Goal: Navigation & Orientation: Find specific page/section

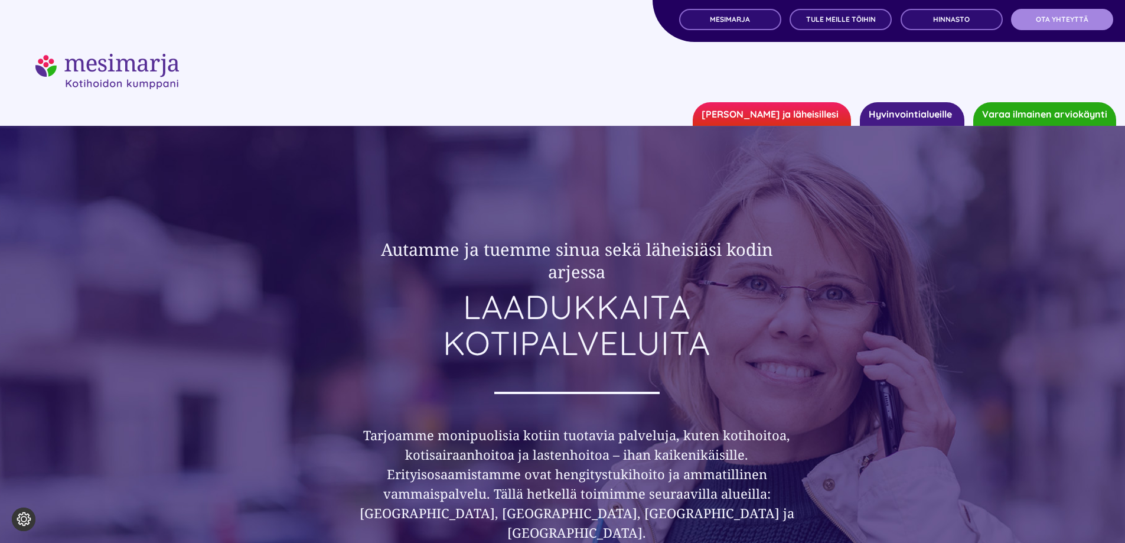
click at [1050, 21] on span "OTA YHTEYTTÄ" at bounding box center [1062, 19] width 53 height 8
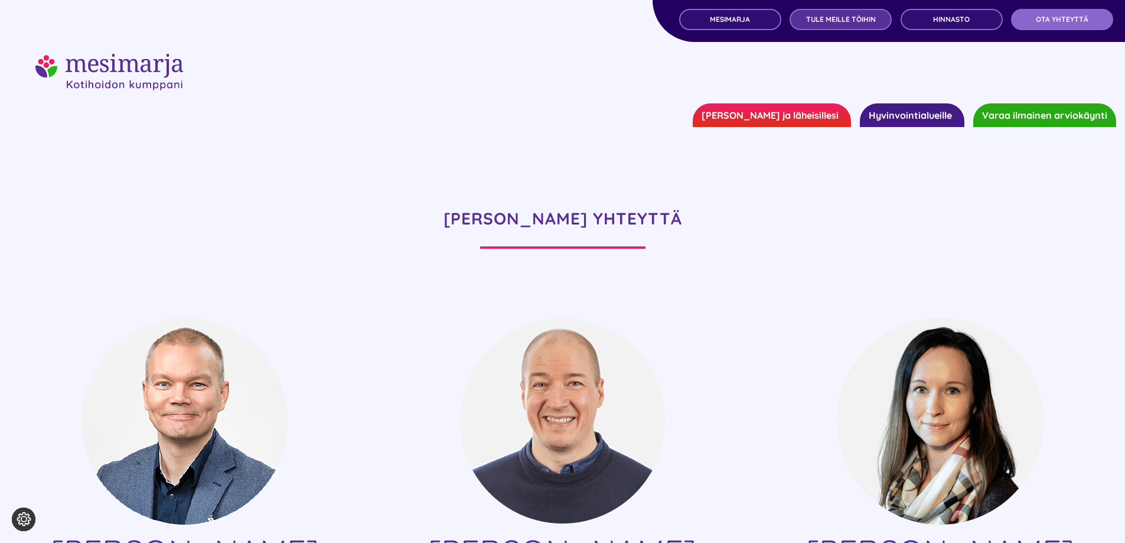
click at [834, 21] on span "TULE MEILLE TÖIHIN" at bounding box center [841, 19] width 70 height 8
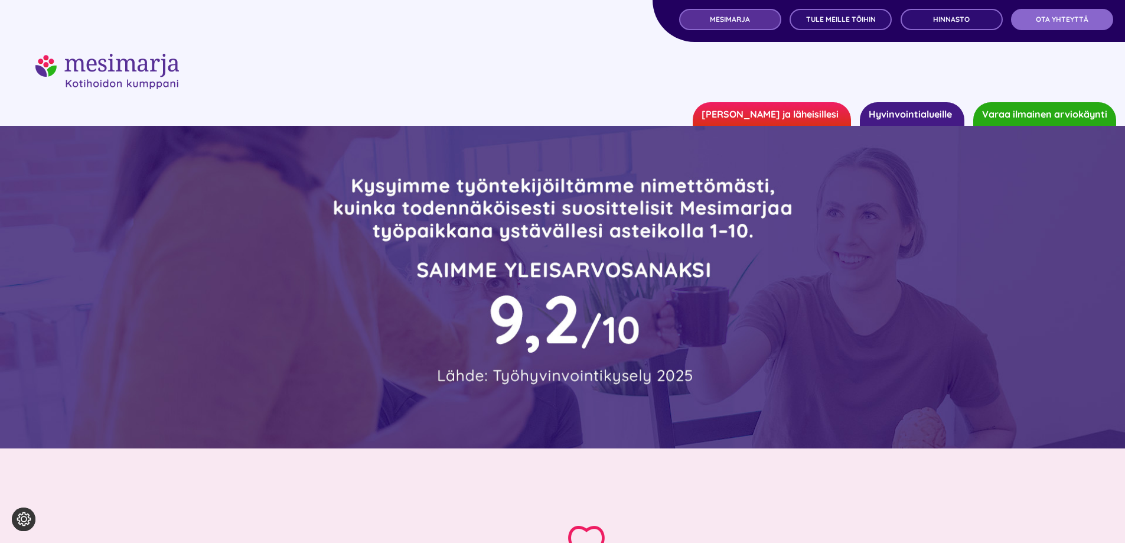
click at [725, 24] on link "MESIMARJA" at bounding box center [730, 19] width 102 height 21
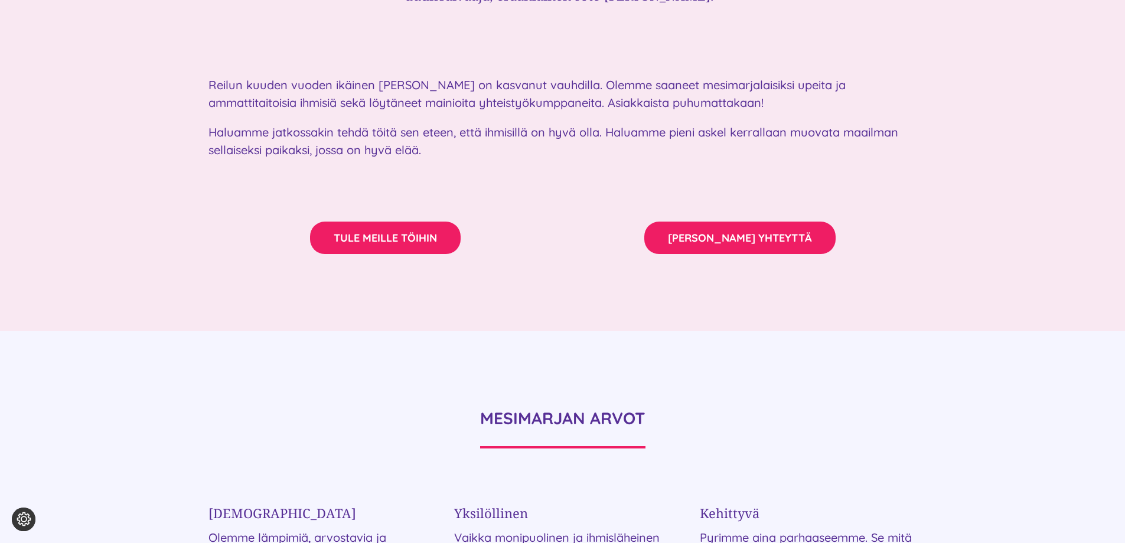
scroll to position [2008, 0]
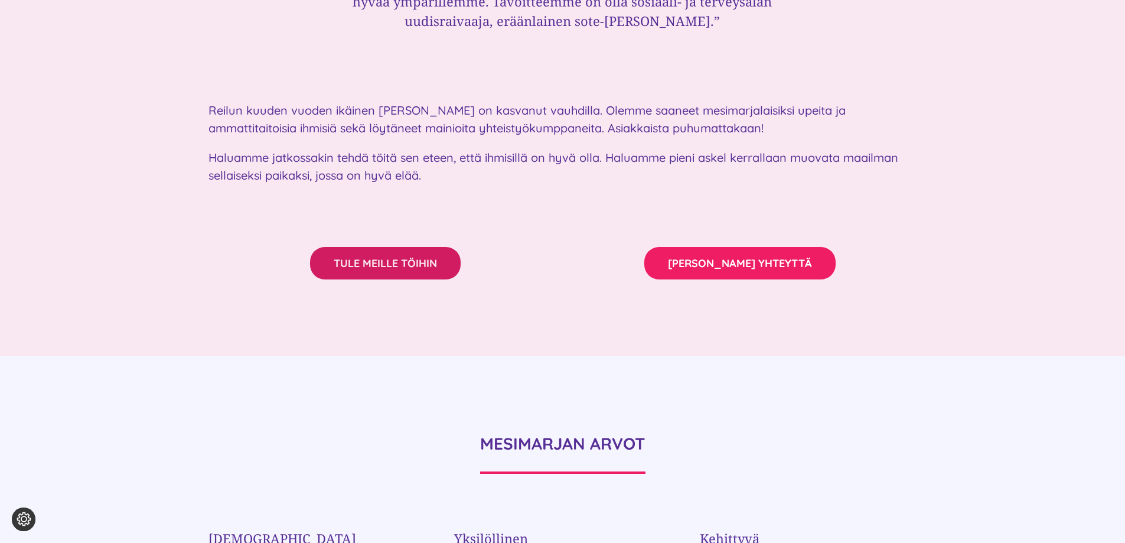
click at [379, 257] on span "TULE MEILLE TÖIHIN" at bounding box center [385, 263] width 103 height 12
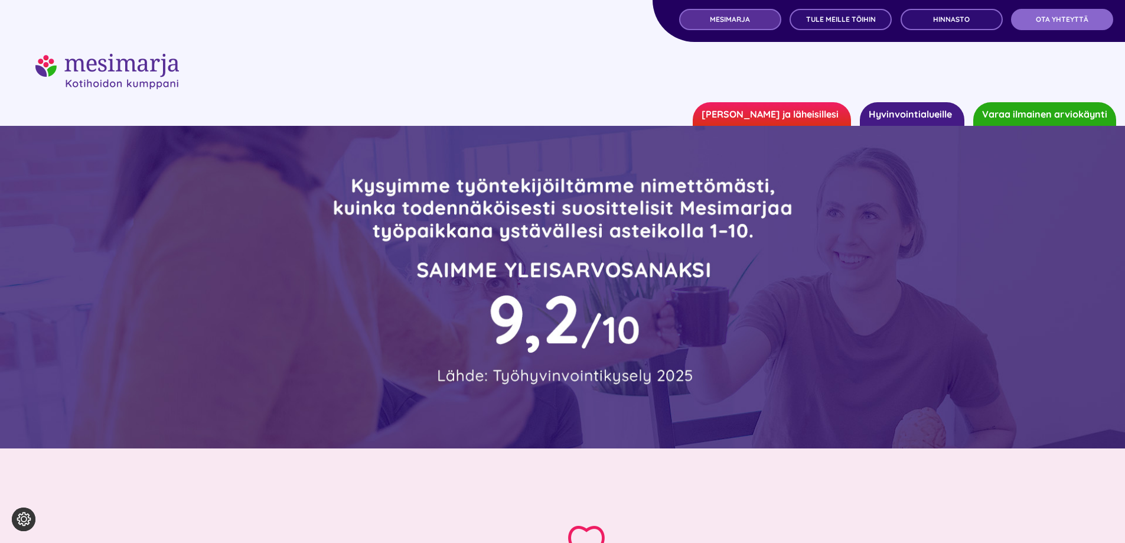
click at [732, 16] on span "MESIMARJA" at bounding box center [730, 19] width 40 height 8
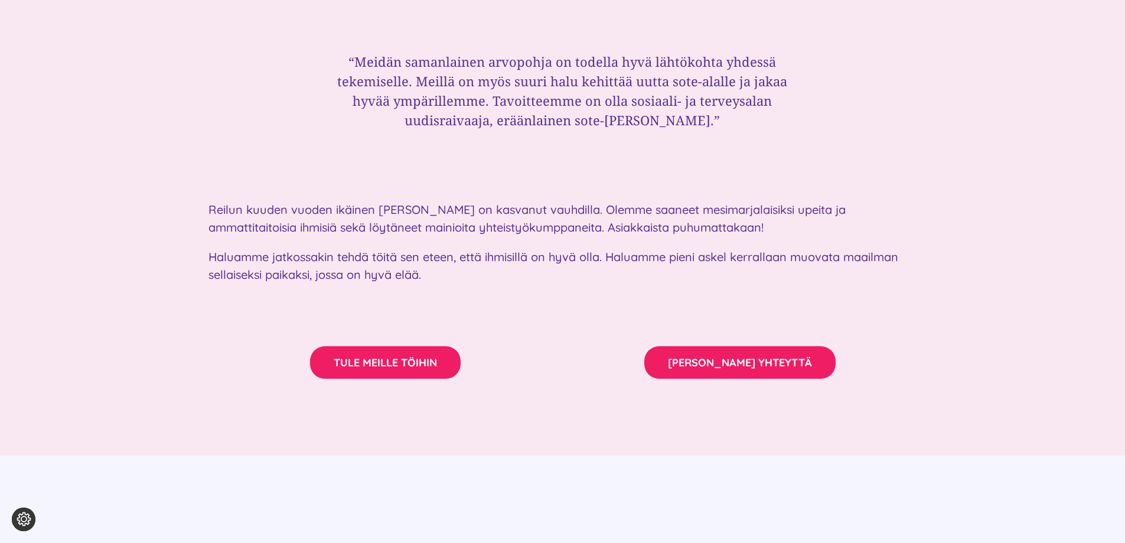
scroll to position [2067, 0]
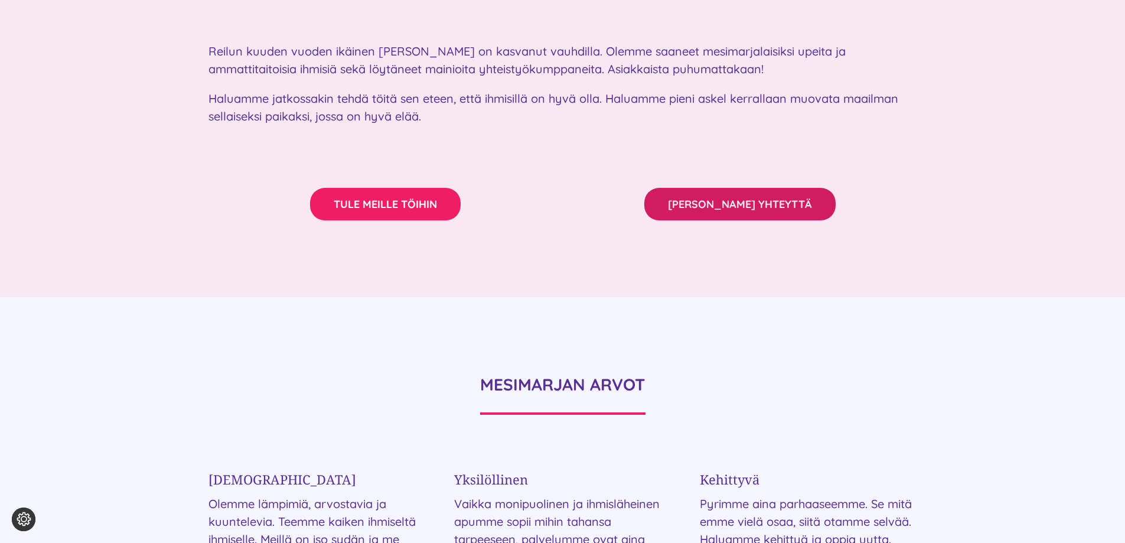
click at [760, 198] on span "OTA MEIHIN YHTEYTTÄ" at bounding box center [740, 204] width 144 height 12
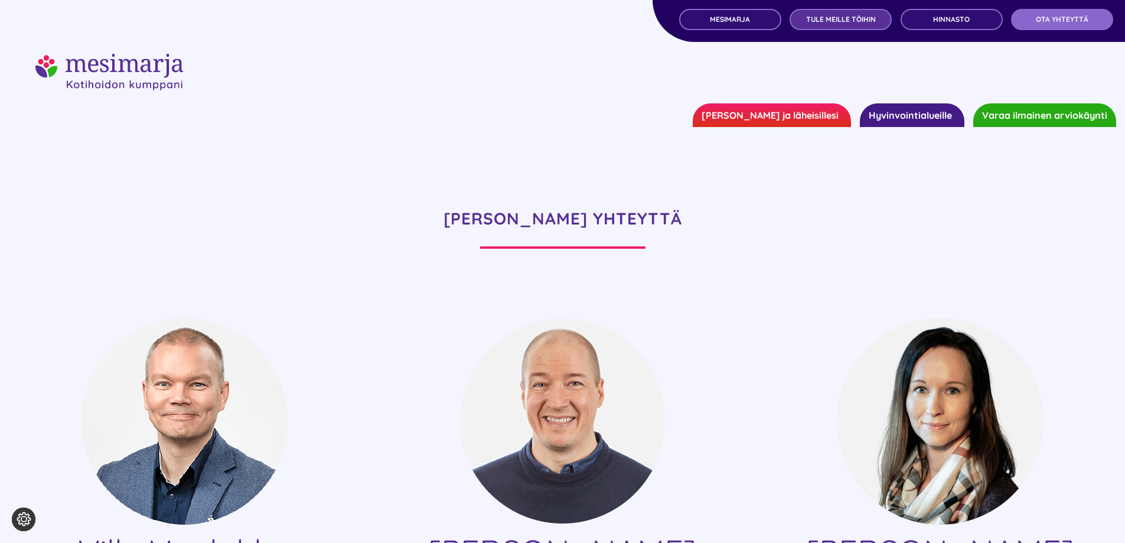
click at [843, 15] on span "TULE MEILLE TÖIHIN" at bounding box center [841, 19] width 70 height 8
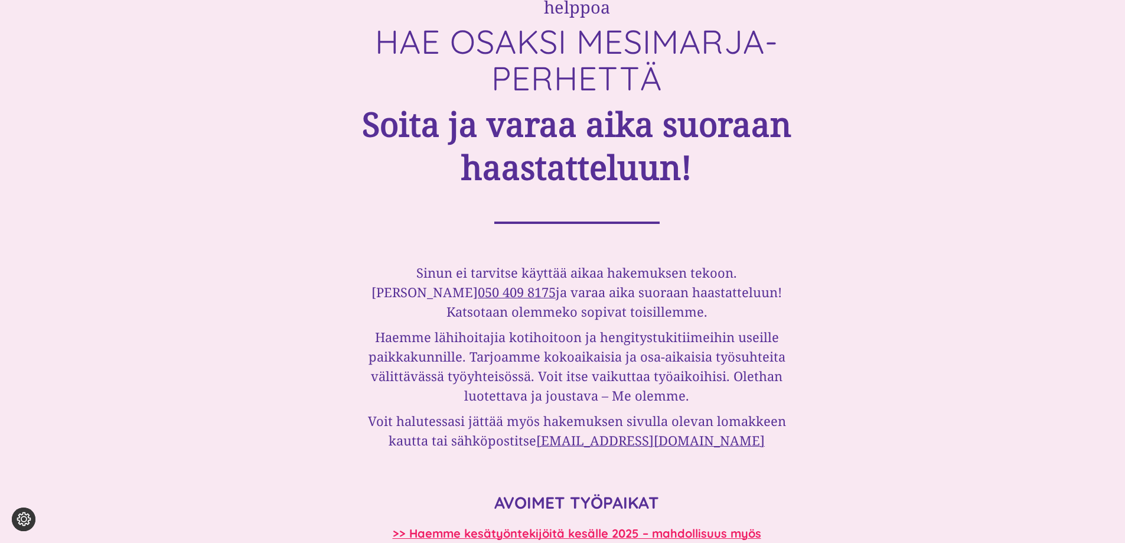
scroll to position [650, 0]
